Goal: Use online tool/utility

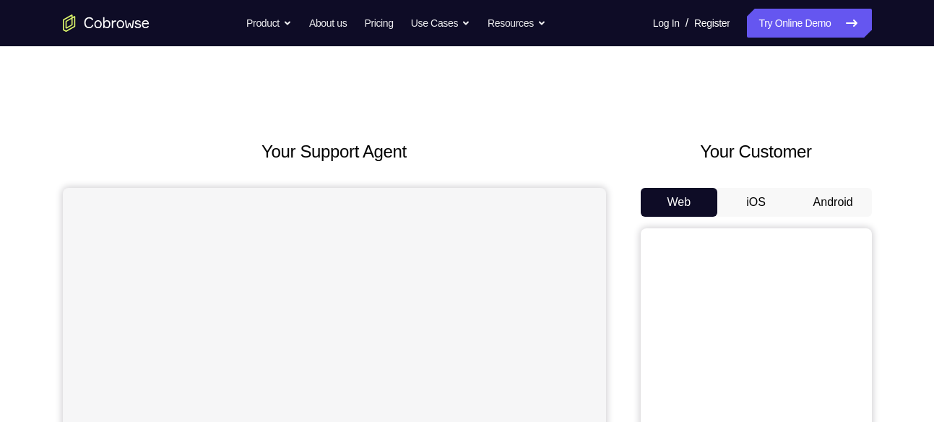
click at [836, 198] on button "Android" at bounding box center [832, 202] width 77 height 29
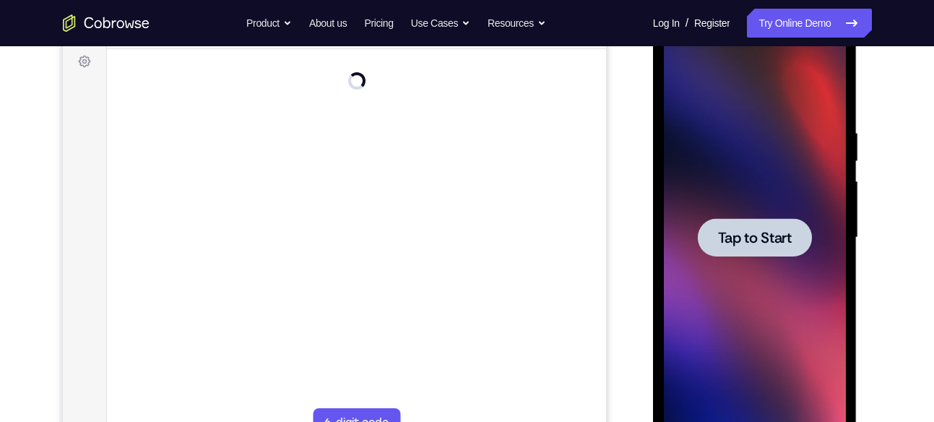
click at [768, 238] on span "Tap to Start" at bounding box center [755, 237] width 74 height 14
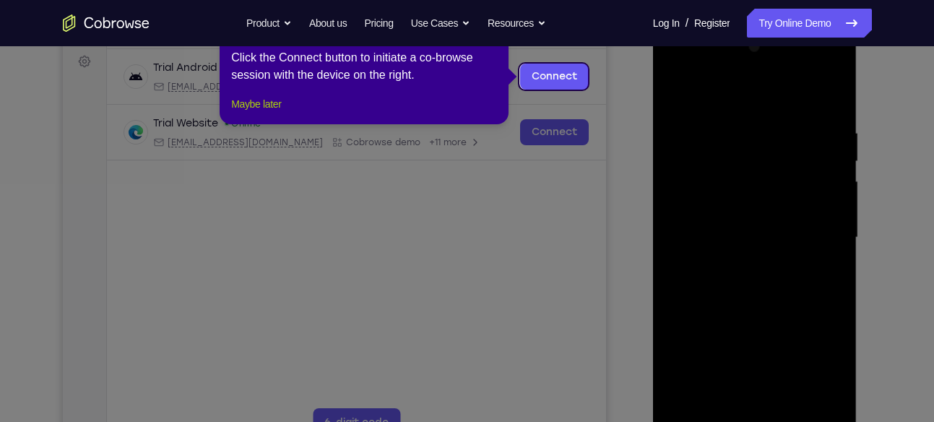
click at [281, 113] on button "Maybe later" at bounding box center [256, 103] width 50 height 17
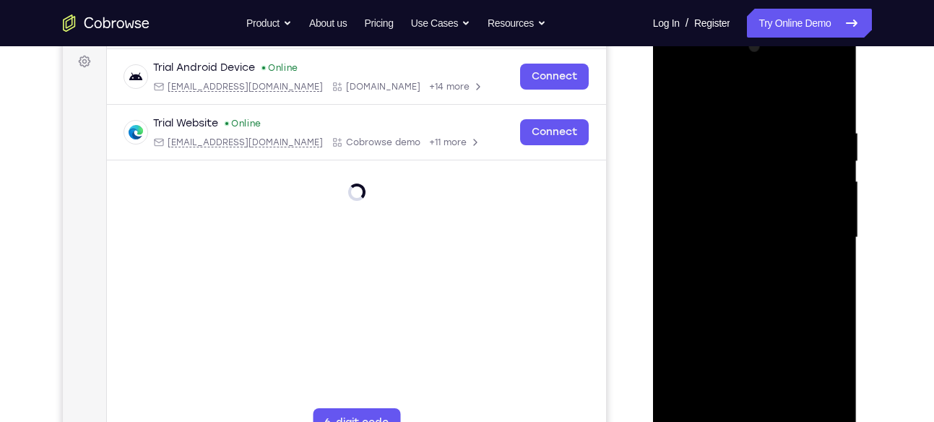
scroll to position [264, 0]
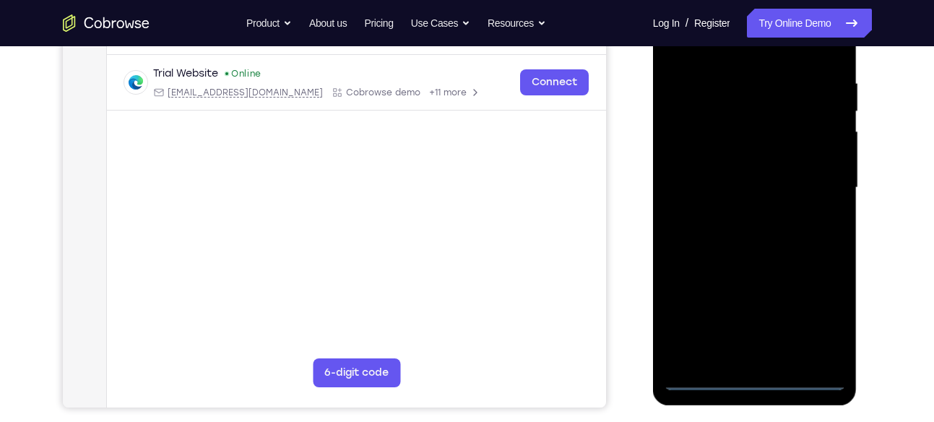
click at [761, 381] on div at bounding box center [755, 188] width 182 height 404
click at [805, 331] on div at bounding box center [755, 188] width 182 height 404
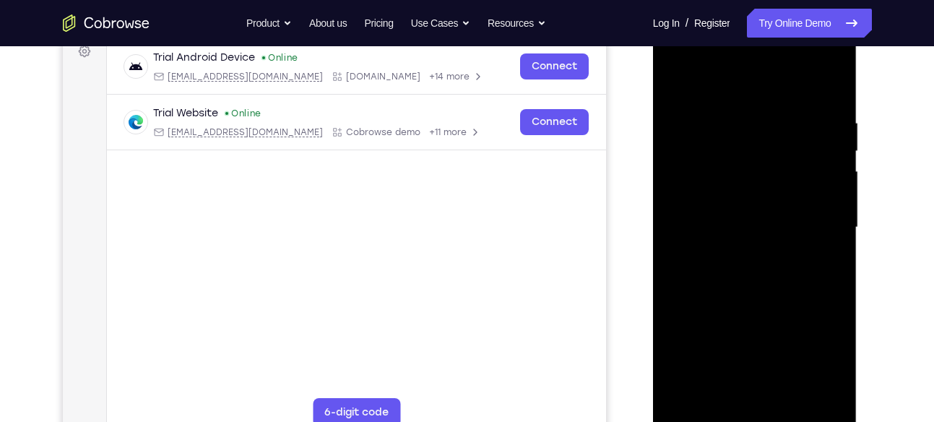
scroll to position [221, 0]
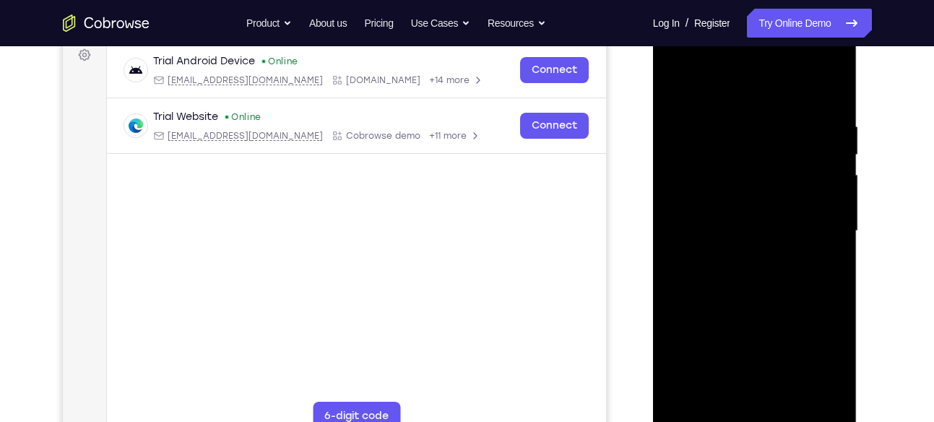
click at [713, 100] on div at bounding box center [755, 231] width 182 height 404
click at [814, 231] on div at bounding box center [755, 231] width 182 height 404
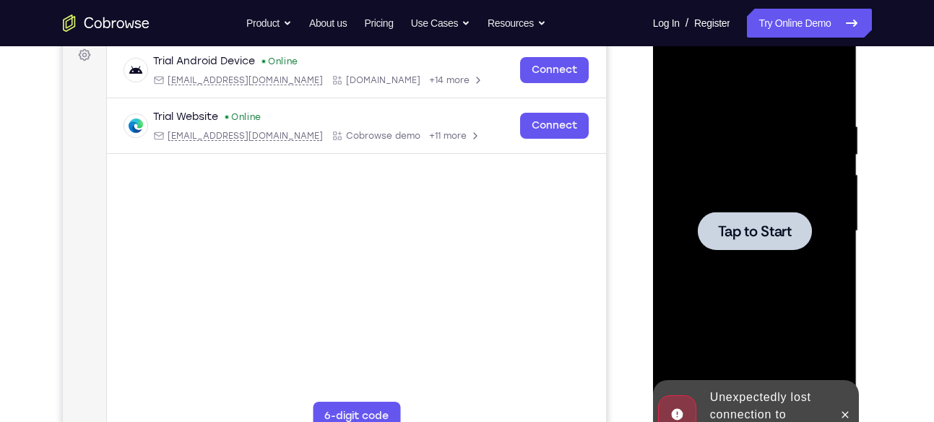
click at [742, 241] on div at bounding box center [755, 231] width 114 height 38
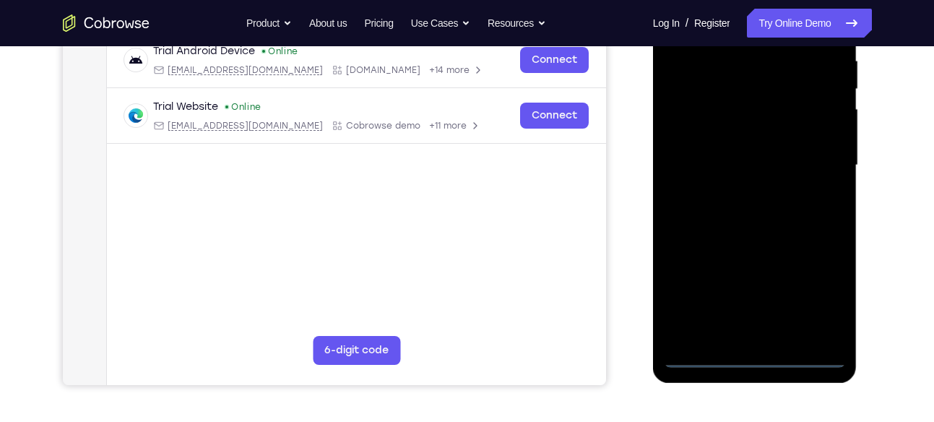
click at [757, 362] on div at bounding box center [755, 165] width 182 height 404
click at [823, 291] on div at bounding box center [755, 165] width 182 height 404
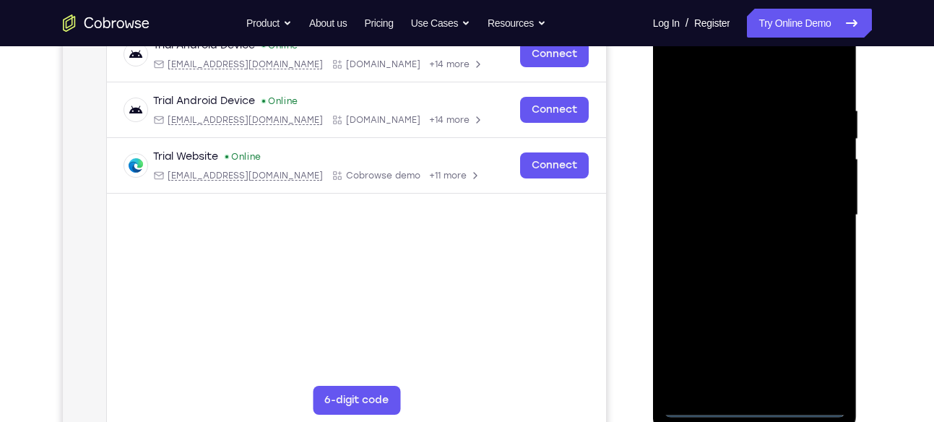
scroll to position [235, 0]
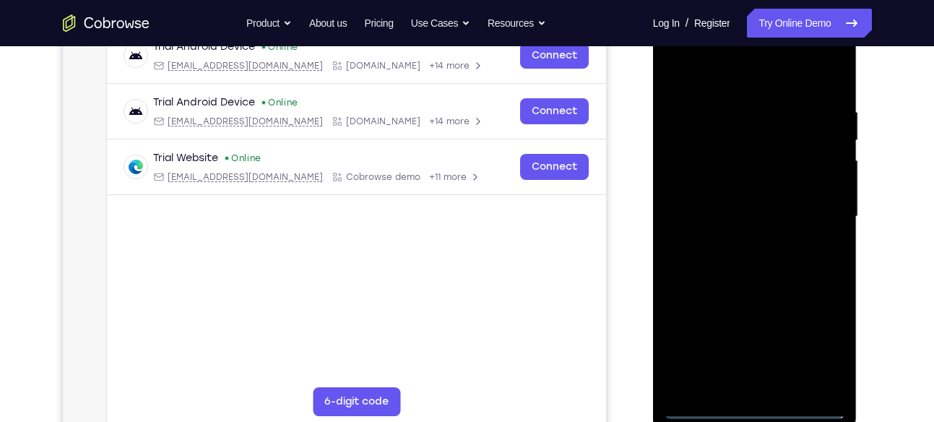
click at [724, 82] on div at bounding box center [755, 216] width 182 height 404
click at [818, 209] on div at bounding box center [755, 216] width 182 height 404
click at [735, 241] on div at bounding box center [755, 216] width 182 height 404
click at [699, 193] on div at bounding box center [755, 216] width 182 height 404
click at [734, 212] on div at bounding box center [755, 216] width 182 height 404
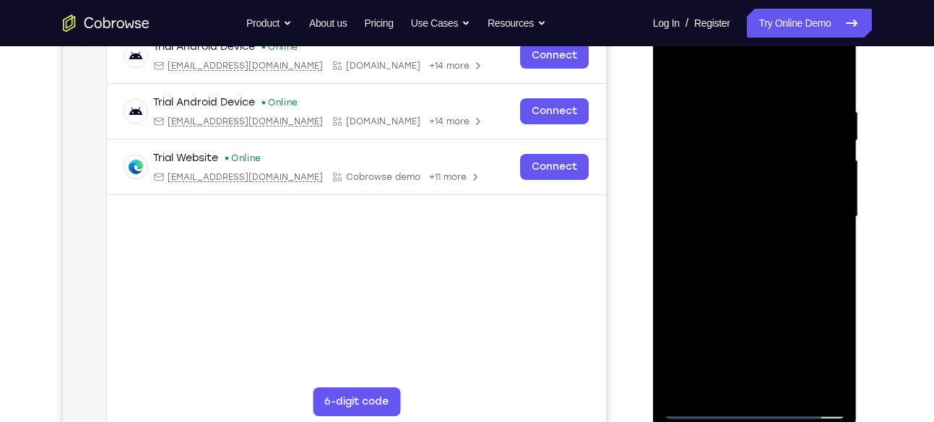
click at [763, 266] on div at bounding box center [755, 216] width 182 height 404
click at [748, 251] on div at bounding box center [755, 216] width 182 height 404
click at [834, 235] on div at bounding box center [755, 216] width 182 height 404
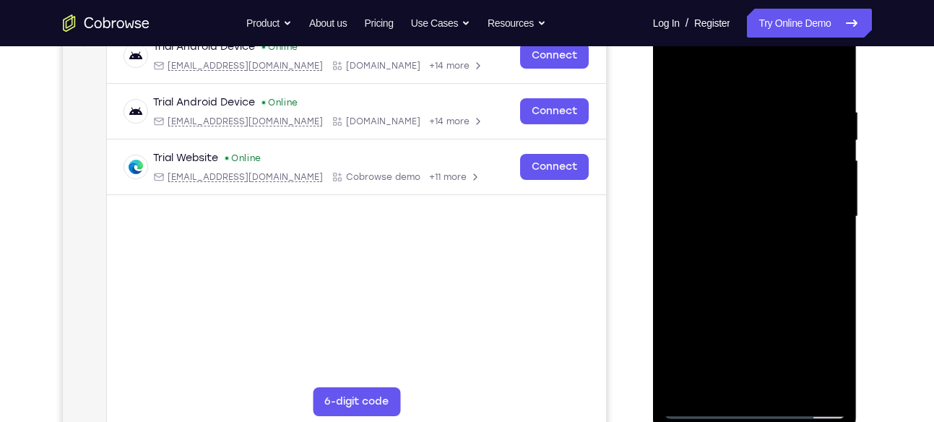
click at [833, 89] on div at bounding box center [755, 216] width 182 height 404
click at [836, 69] on div at bounding box center [755, 216] width 182 height 404
click at [792, 385] on div at bounding box center [755, 216] width 182 height 404
click at [765, 295] on div at bounding box center [755, 216] width 182 height 404
click at [697, 410] on div at bounding box center [755, 216] width 182 height 404
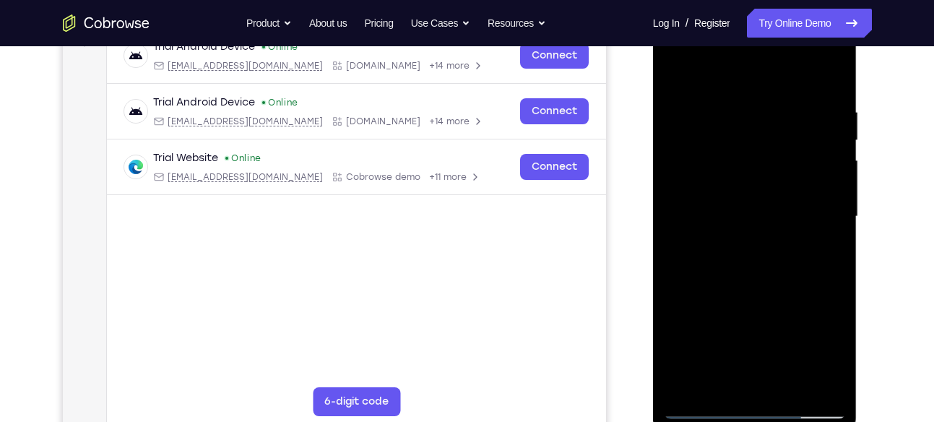
click at [697, 410] on div at bounding box center [755, 216] width 182 height 404
drag, startPoint x: 768, startPoint y: 298, endPoint x: 773, endPoint y: 113, distance: 185.7
click at [773, 113] on div at bounding box center [755, 216] width 182 height 404
click at [833, 95] on div at bounding box center [755, 216] width 182 height 404
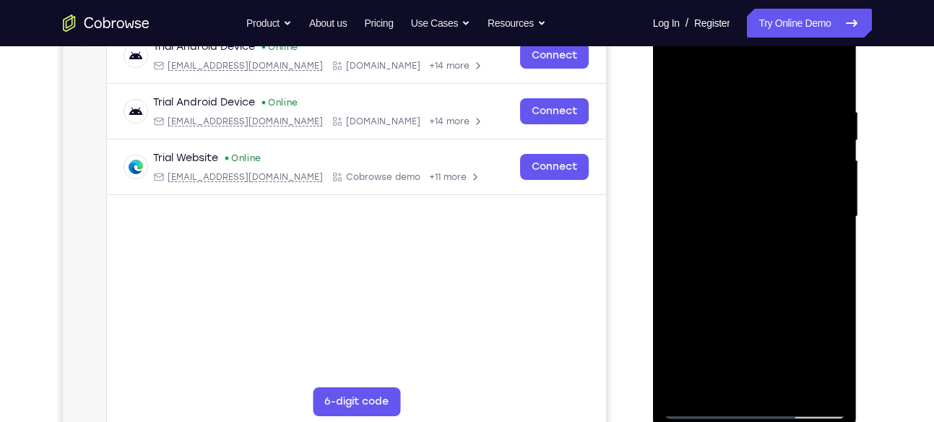
click at [834, 92] on div at bounding box center [755, 216] width 182 height 404
click at [679, 222] on div at bounding box center [755, 216] width 182 height 404
drag, startPoint x: 735, startPoint y: 291, endPoint x: 752, endPoint y: 106, distance: 185.6
click at [752, 106] on div at bounding box center [755, 216] width 182 height 404
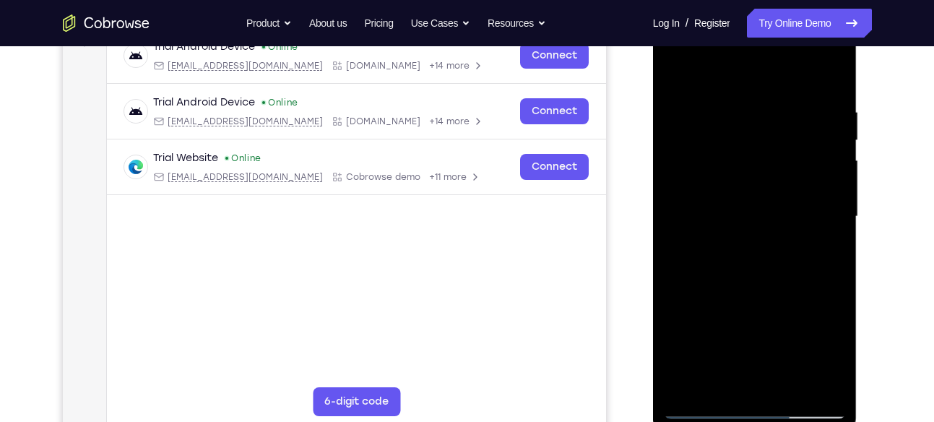
drag, startPoint x: 750, startPoint y: 316, endPoint x: 771, endPoint y: 148, distance: 169.7
click at [771, 148] on div at bounding box center [755, 216] width 182 height 404
drag, startPoint x: 760, startPoint y: 310, endPoint x: 787, endPoint y: 100, distance: 211.2
click at [787, 100] on div at bounding box center [755, 216] width 182 height 404
drag, startPoint x: 749, startPoint y: 284, endPoint x: 770, endPoint y: 82, distance: 202.6
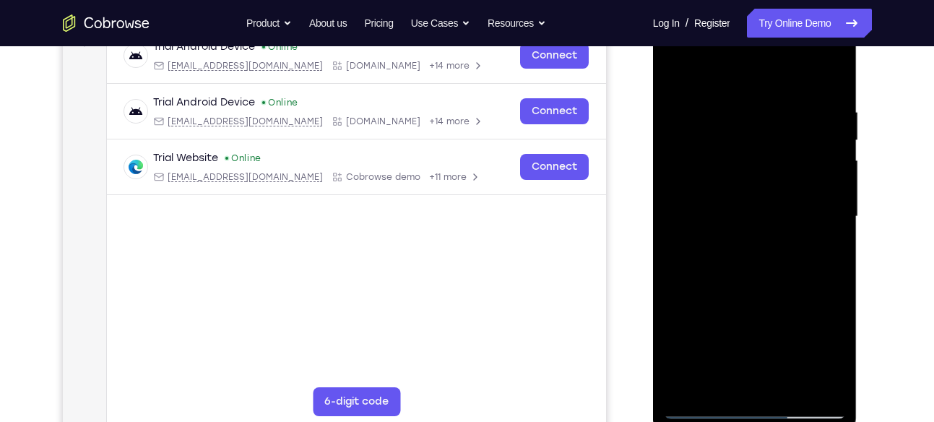
click at [770, 82] on div at bounding box center [755, 216] width 182 height 404
drag, startPoint x: 773, startPoint y: 274, endPoint x: 780, endPoint y: 136, distance: 138.1
click at [780, 136] on div at bounding box center [755, 216] width 182 height 404
click at [705, 408] on div at bounding box center [755, 216] width 182 height 404
drag, startPoint x: 831, startPoint y: 98, endPoint x: 717, endPoint y: 103, distance: 114.2
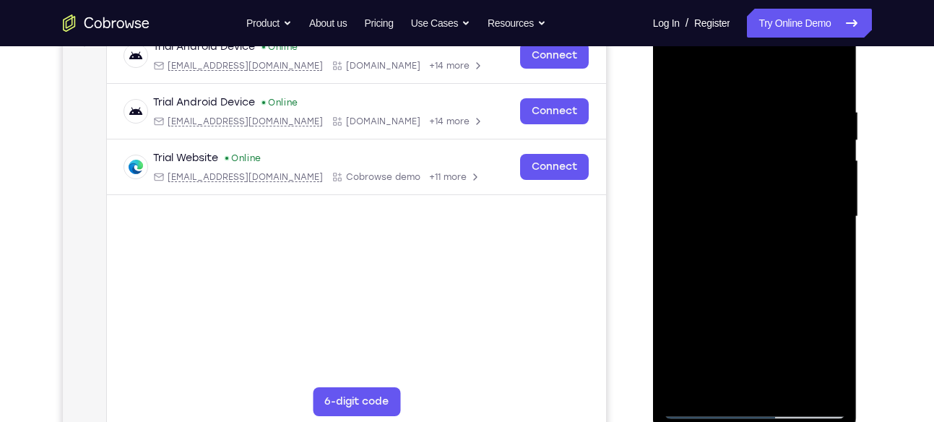
click at [717, 103] on div at bounding box center [755, 216] width 182 height 404
drag, startPoint x: 805, startPoint y: 95, endPoint x: 695, endPoint y: 87, distance: 110.8
click at [695, 87] on div at bounding box center [755, 216] width 182 height 404
drag, startPoint x: 830, startPoint y: 100, endPoint x: 696, endPoint y: 107, distance: 134.5
click at [696, 107] on div at bounding box center [755, 216] width 182 height 404
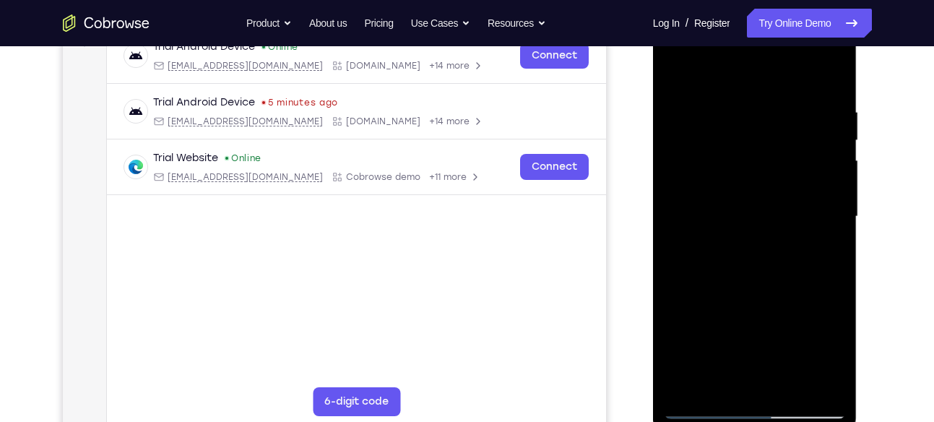
drag, startPoint x: 828, startPoint y: 96, endPoint x: 653, endPoint y: 77, distance: 176.6
click at [653, 77] on div at bounding box center [755, 219] width 204 height 430
drag, startPoint x: 827, startPoint y: 101, endPoint x: 684, endPoint y: 98, distance: 143.0
click at [684, 98] on div at bounding box center [755, 216] width 182 height 404
drag, startPoint x: 831, startPoint y: 90, endPoint x: 663, endPoint y: 105, distance: 168.9
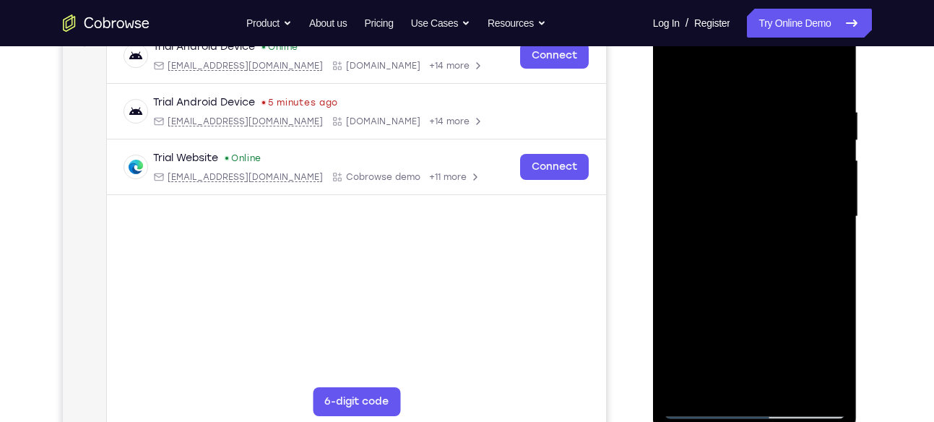
click at [663, 105] on div at bounding box center [755, 219] width 204 height 430
drag, startPoint x: 832, startPoint y: 90, endPoint x: 671, endPoint y: 105, distance: 161.8
click at [671, 105] on div at bounding box center [755, 216] width 182 height 404
drag, startPoint x: 836, startPoint y: 97, endPoint x: 651, endPoint y: 103, distance: 185.0
click at [653, 103] on html "Online web based iOS Simulators and Android Emulators. Run iPhone, iPad, Mobile…" at bounding box center [756, 220] width 206 height 433
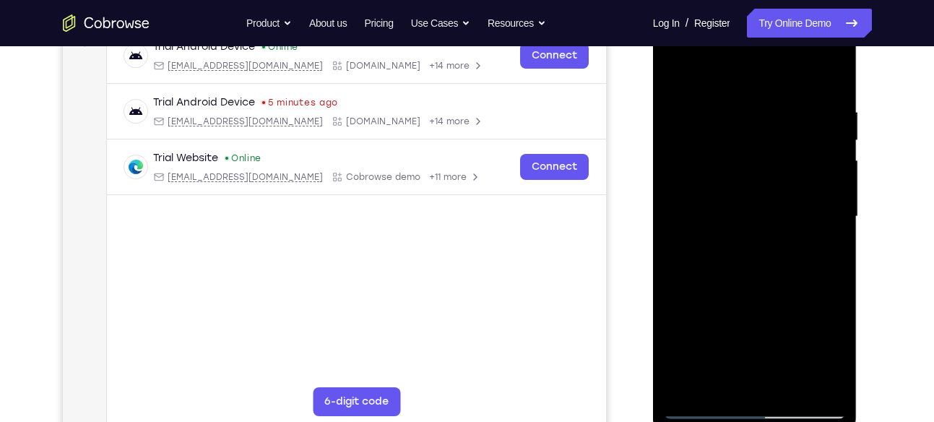
drag, startPoint x: 828, startPoint y: 103, endPoint x: 601, endPoint y: 117, distance: 227.9
click at [653, 117] on html "Online web based iOS Simulators and Android Emulators. Run iPhone, iPad, Mobile…" at bounding box center [756, 220] width 206 height 433
drag, startPoint x: 686, startPoint y: 100, endPoint x: 1173, endPoint y: 175, distance: 492.5
click at [653, 124] on html "Online web based iOS Simulators and Android Emulators. Run iPhone, iPad, Mobile…" at bounding box center [756, 220] width 206 height 433
click at [706, 402] on div at bounding box center [755, 216] width 182 height 404
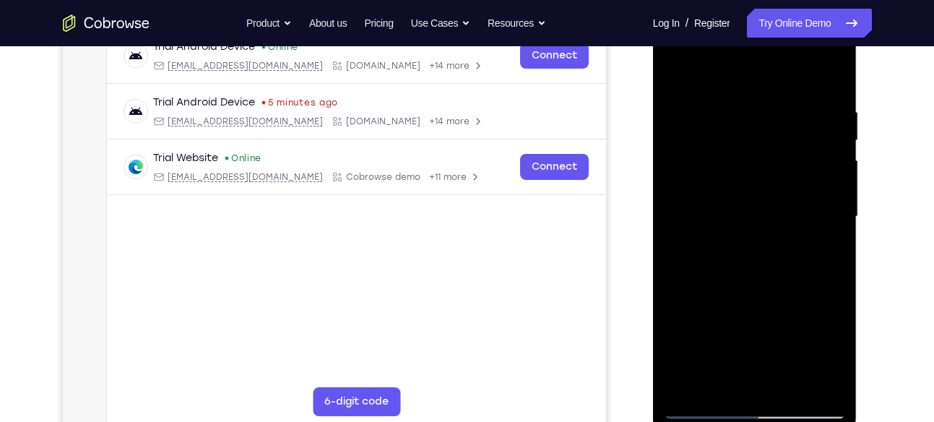
click at [705, 410] on div at bounding box center [755, 216] width 182 height 404
click at [788, 381] on div at bounding box center [755, 216] width 182 height 404
click at [724, 215] on div at bounding box center [755, 216] width 182 height 404
click at [737, 374] on div at bounding box center [755, 216] width 182 height 404
click at [677, 66] on div at bounding box center [755, 216] width 182 height 404
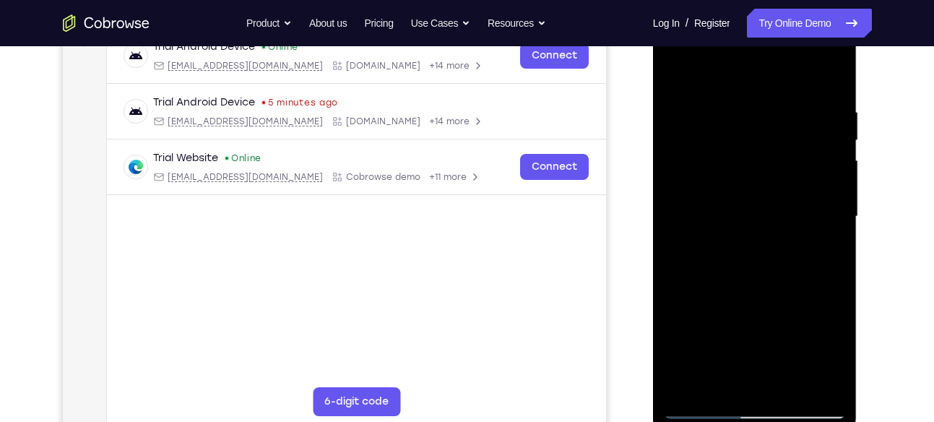
scroll to position [207, 0]
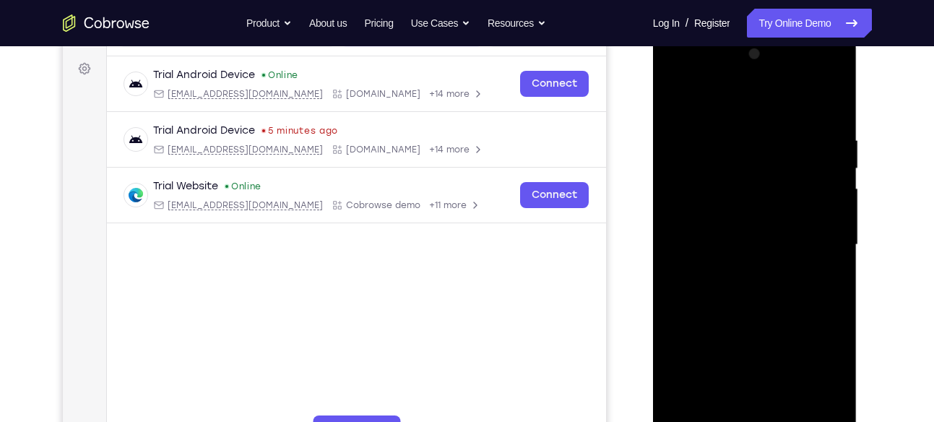
click at [831, 75] on div at bounding box center [755, 245] width 182 height 404
click at [769, 347] on div at bounding box center [755, 245] width 182 height 404
click at [716, 150] on div at bounding box center [755, 245] width 182 height 404
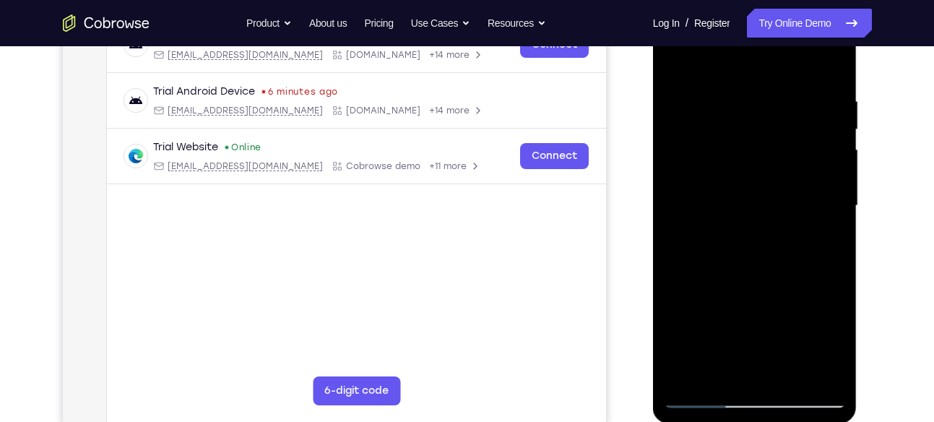
scroll to position [209, 0]
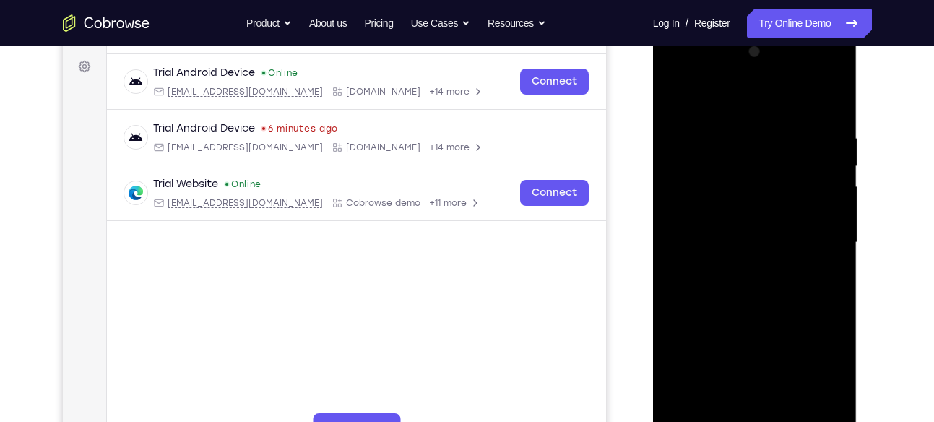
drag, startPoint x: 822, startPoint y: 162, endPoint x: 795, endPoint y: 396, distance: 235.5
click at [795, 396] on div at bounding box center [755, 242] width 182 height 404
click at [833, 74] on div at bounding box center [755, 242] width 182 height 404
click at [815, 345] on div at bounding box center [755, 242] width 182 height 404
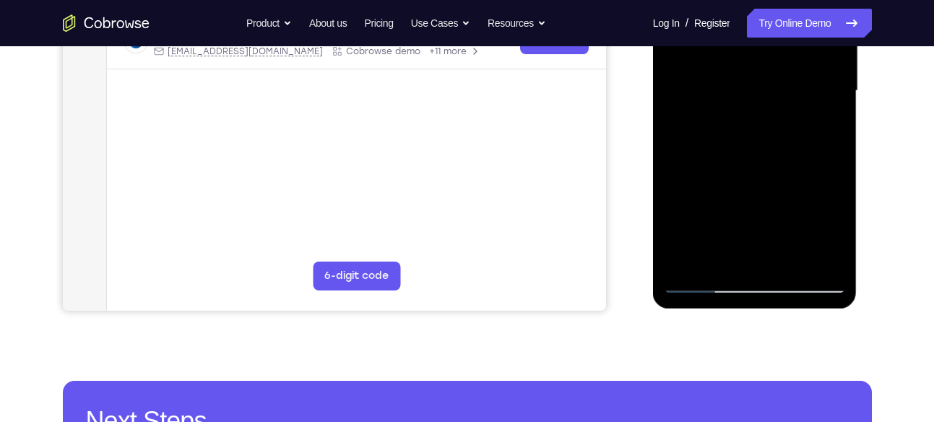
click at [717, 258] on div at bounding box center [755, 91] width 182 height 404
